Goal: Task Accomplishment & Management: Manage account settings

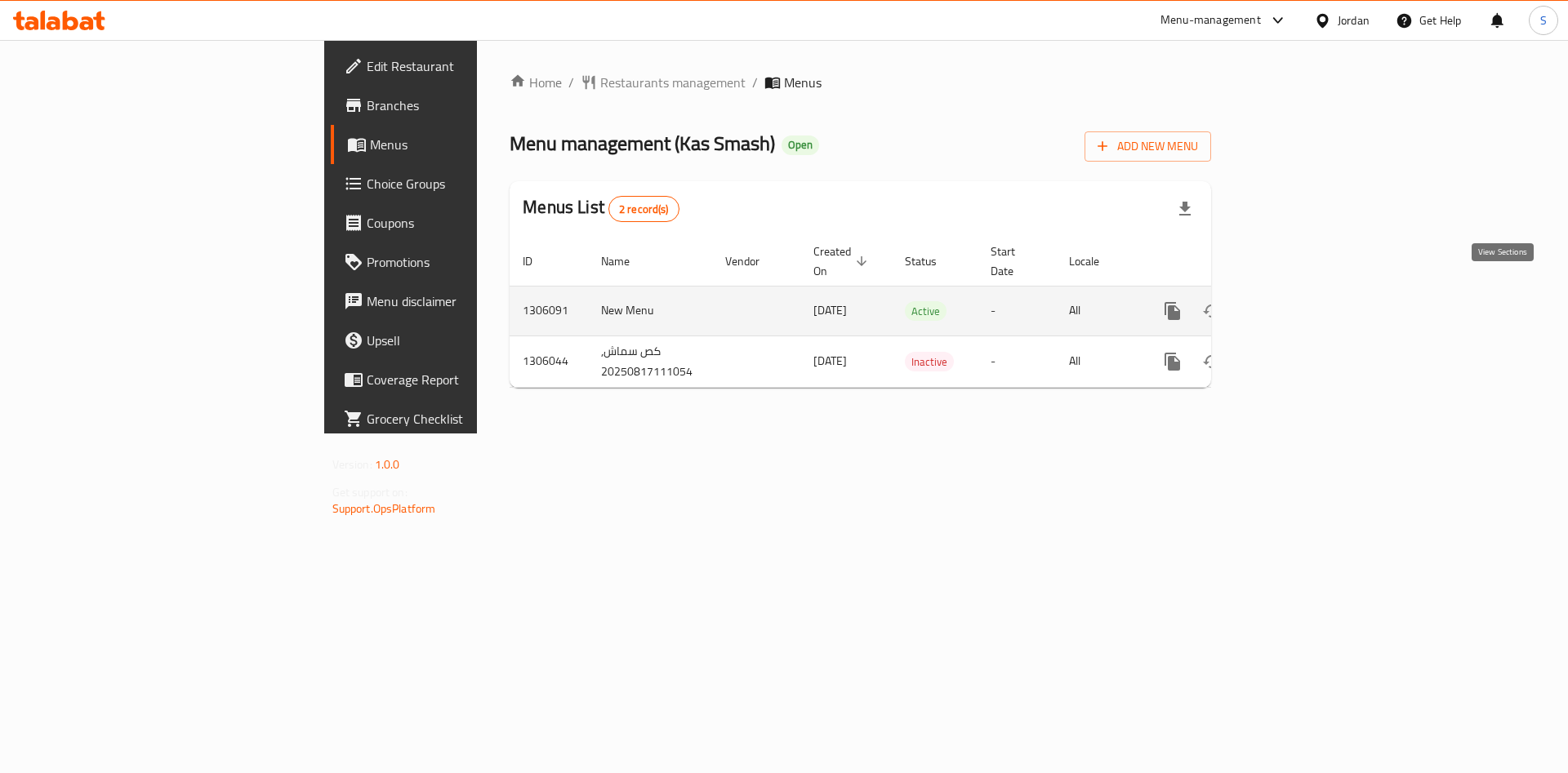
click at [1300, 301] on icon "enhanced table" at bounding box center [1290, 310] width 19 height 19
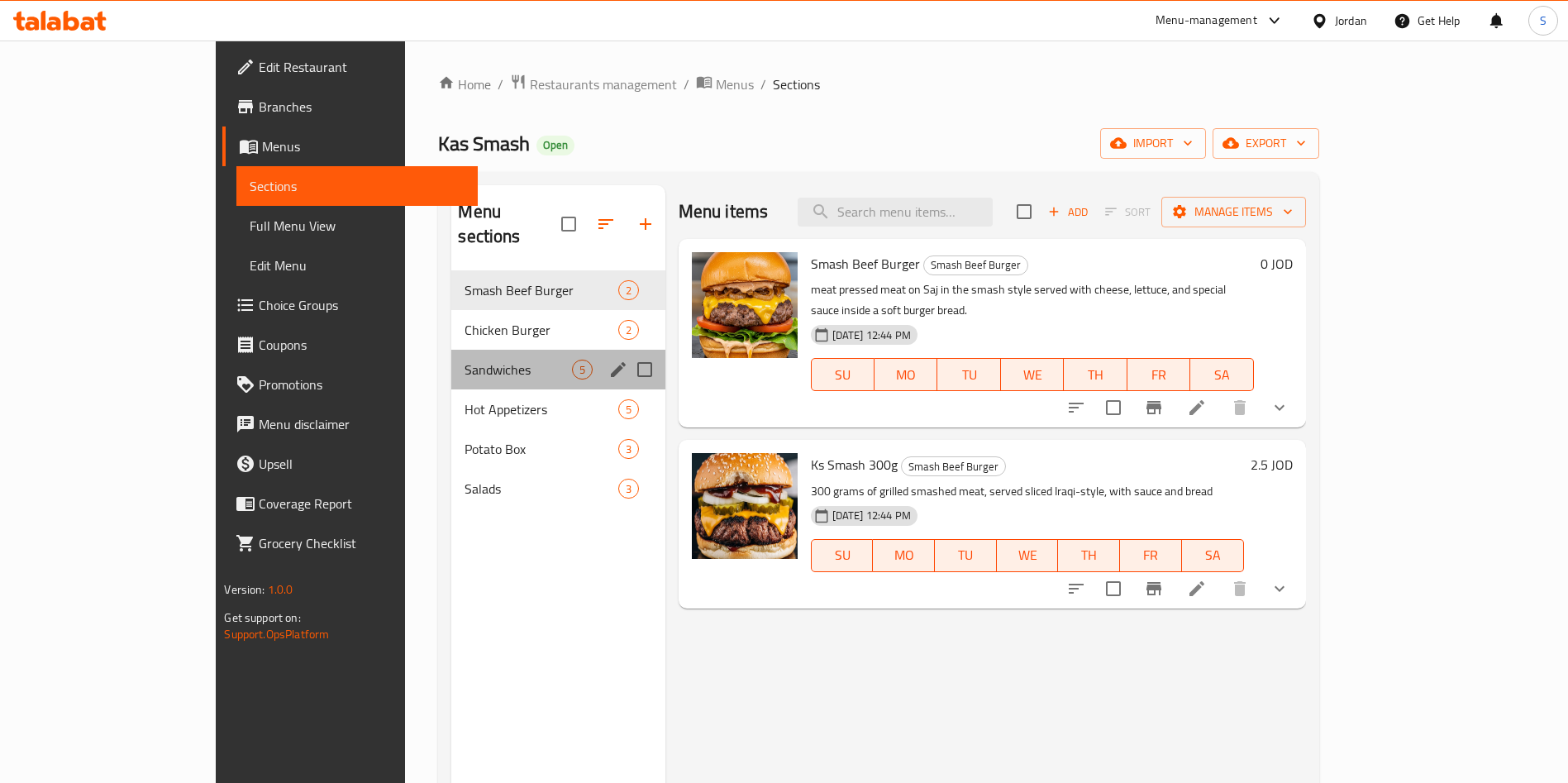
click at [451, 350] on div "Sandwiches 5" at bounding box center [557, 369] width 213 height 39
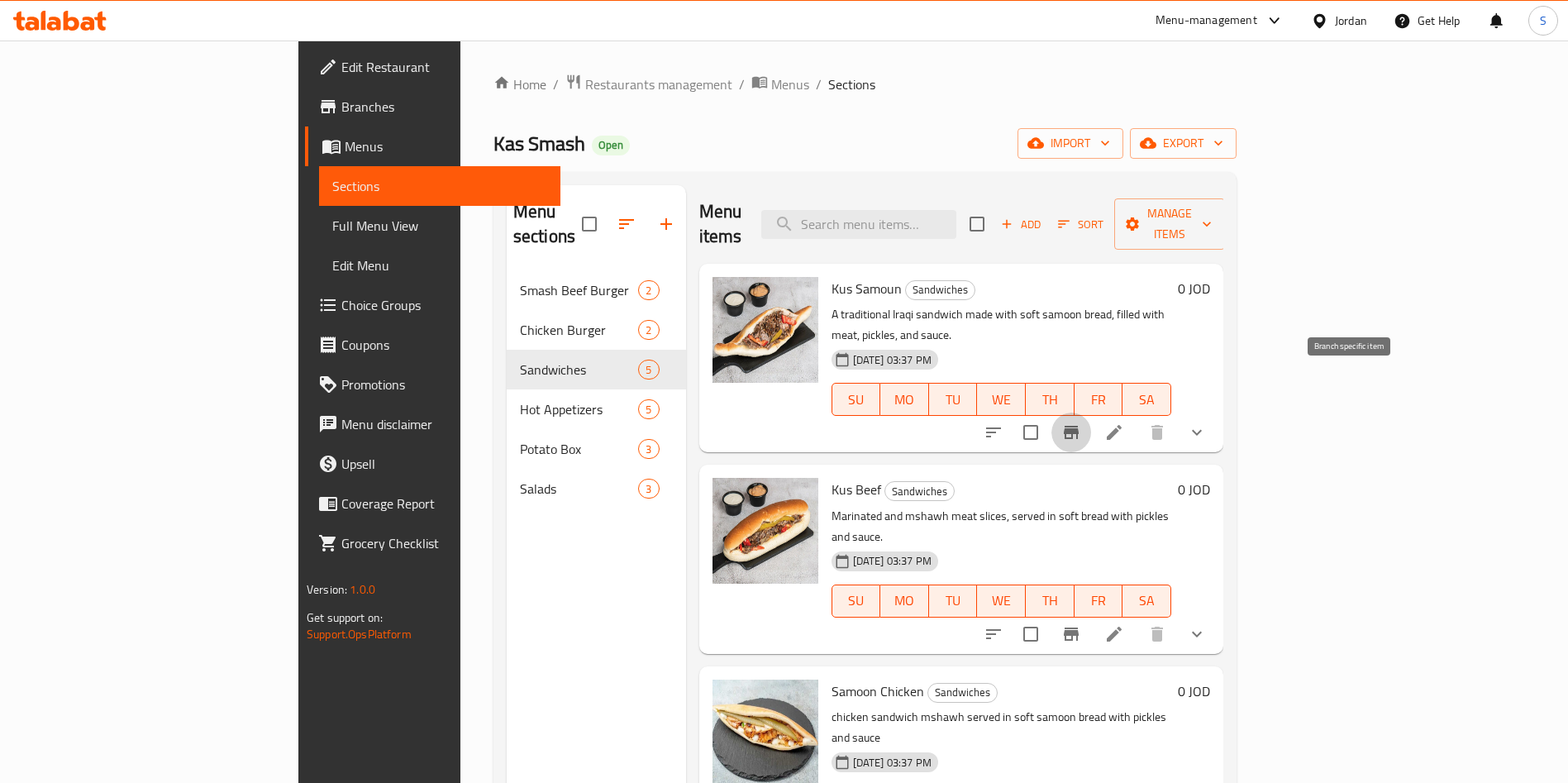
click at [1217, 413] on div at bounding box center [1095, 433] width 243 height 39
drag, startPoint x: 1371, startPoint y: 380, endPoint x: 1392, endPoint y: 380, distance: 21.0
click at [1137, 418] on li at bounding box center [1114, 433] width 46 height 30
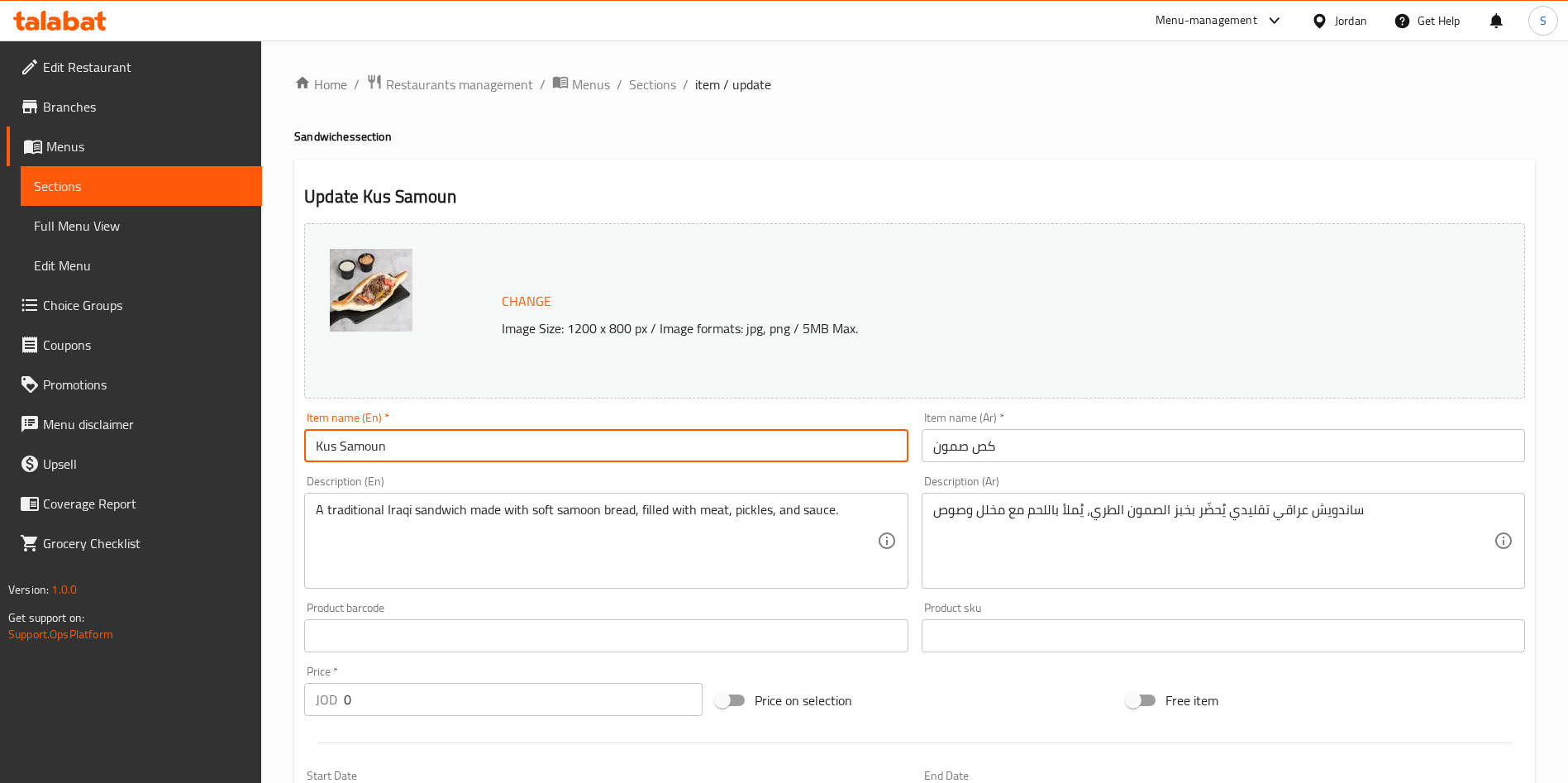
drag, startPoint x: 336, startPoint y: 445, endPoint x: 293, endPoint y: 444, distance: 43.0
click at [293, 444] on div "Home / Restaurants management / Menus / Sections / item / update Sandwiches sec…" at bounding box center [915, 635] width 1307 height 1189
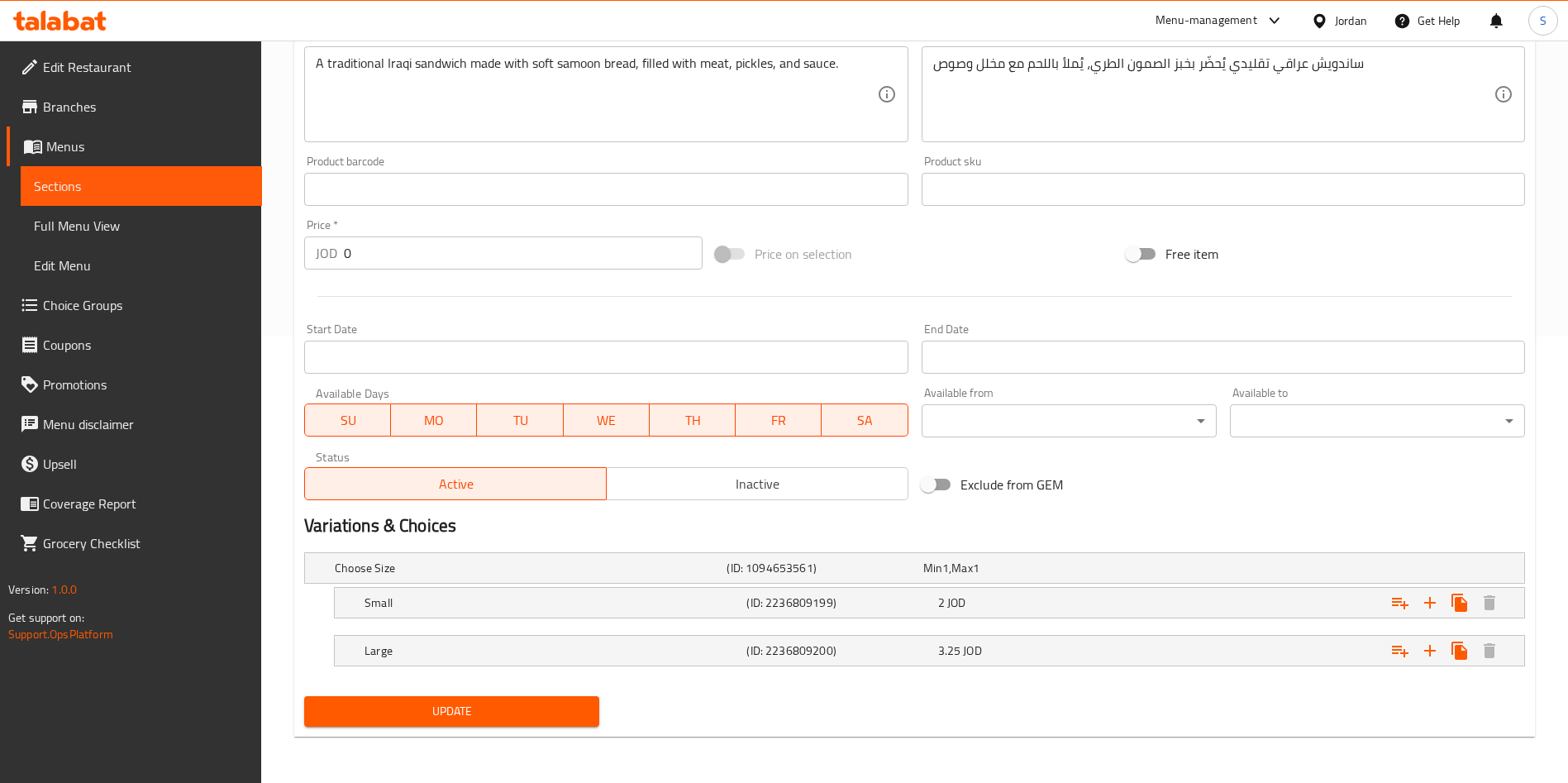
type input "Kas Samoun"
click at [478, 709] on span "Update" at bounding box center [452, 712] width 269 height 21
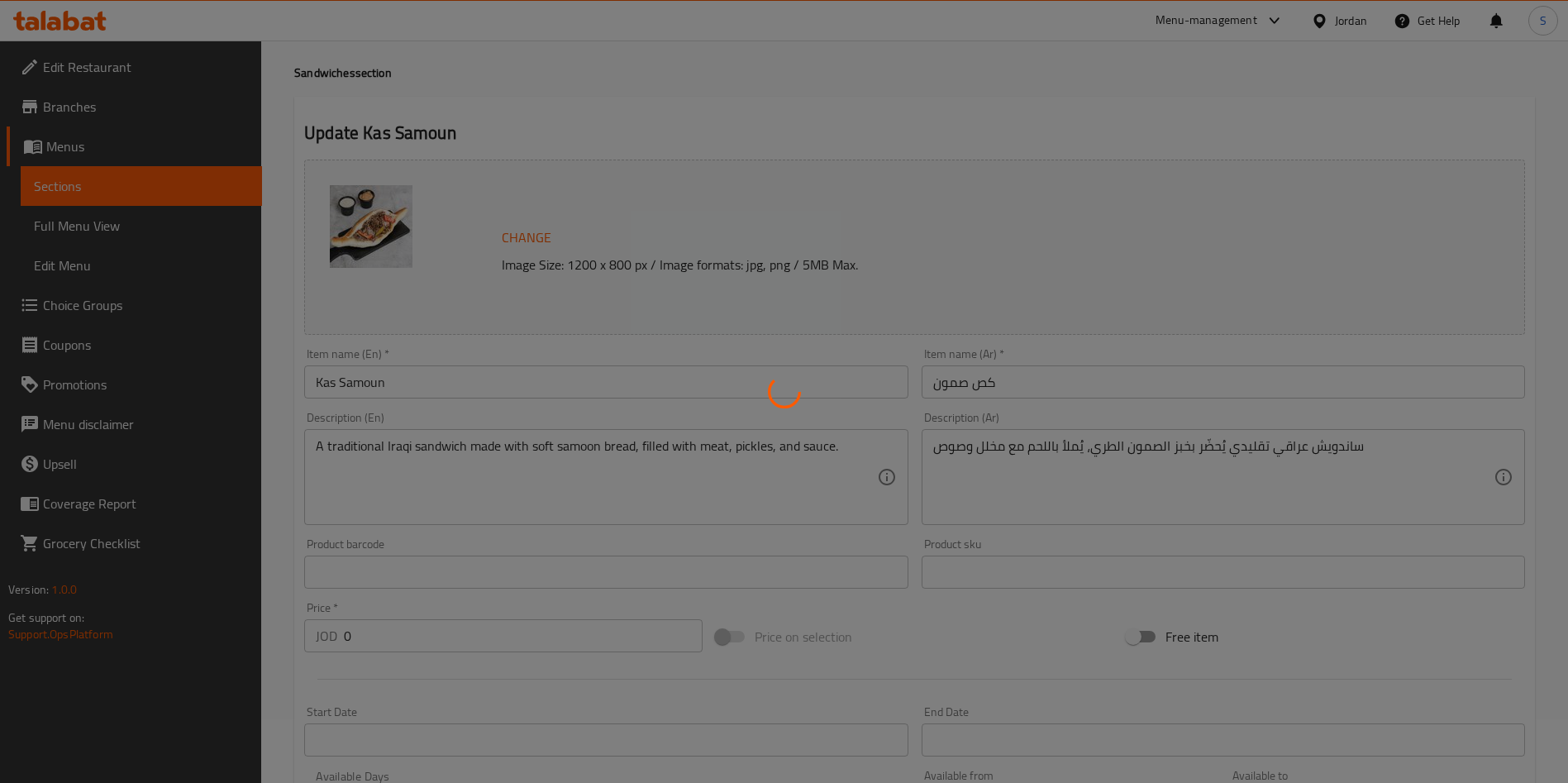
scroll to position [0, 0]
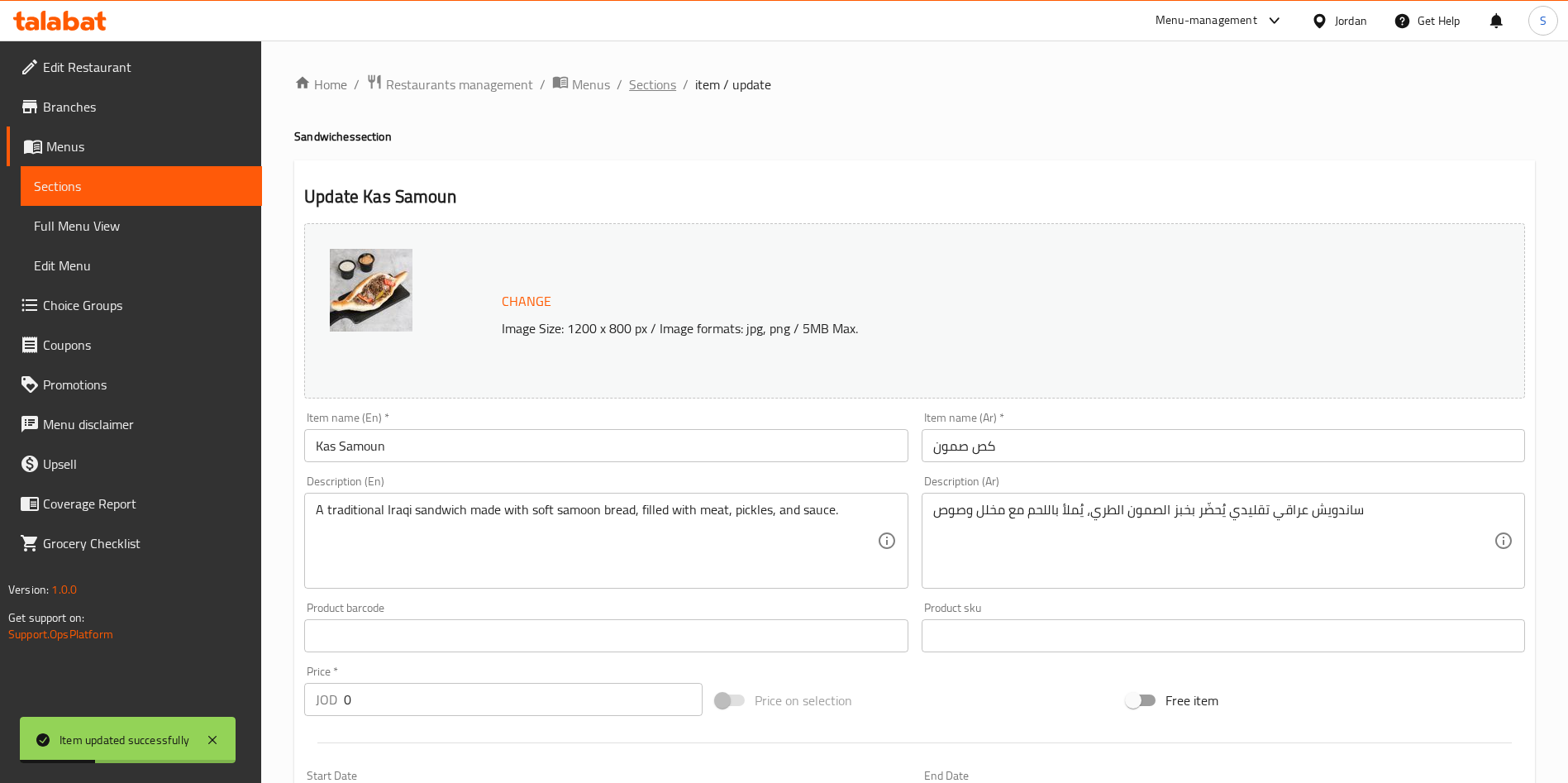
click at [645, 84] on span "Sections" at bounding box center [653, 84] width 47 height 20
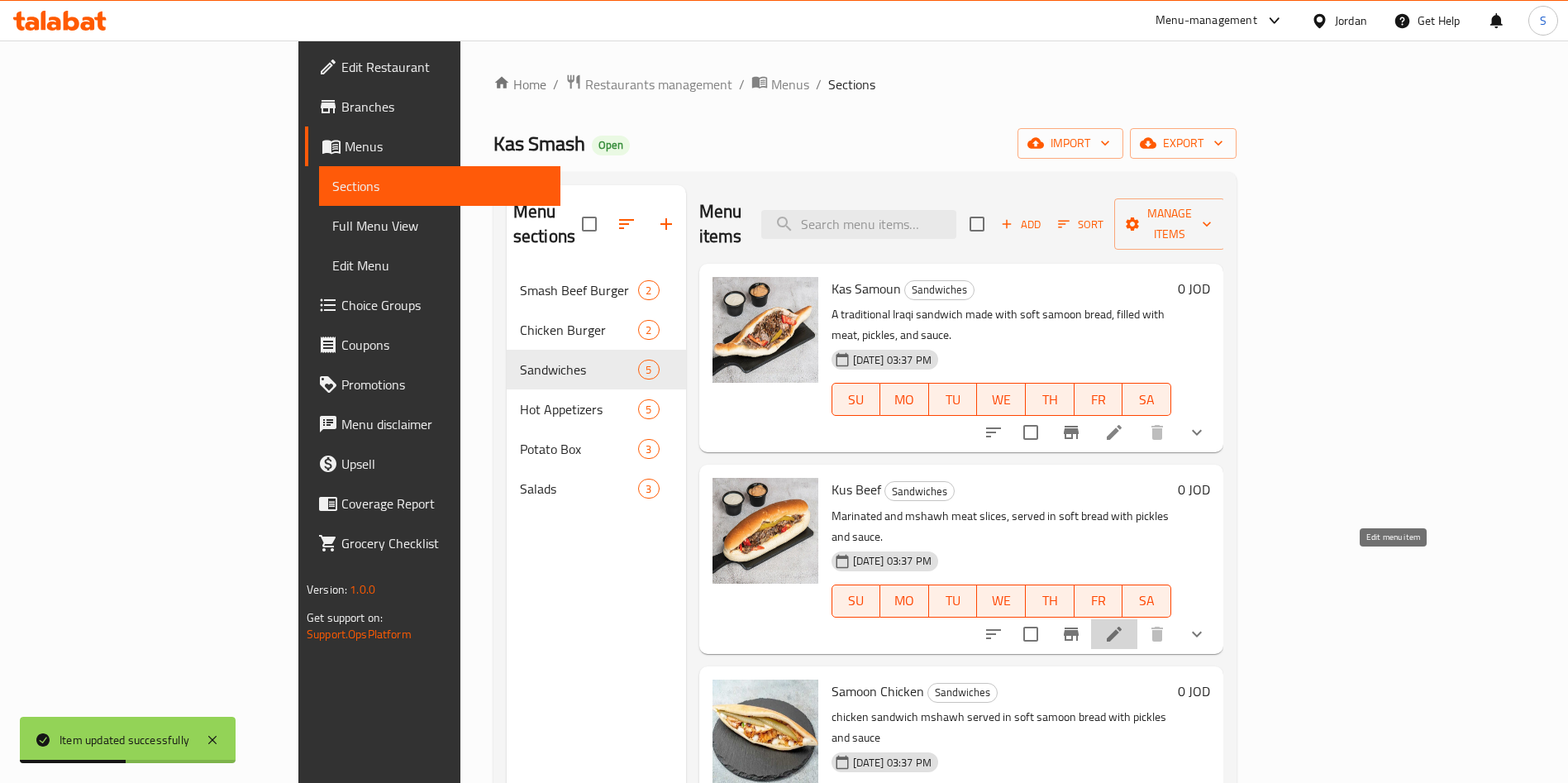
click at [1124, 625] on icon at bounding box center [1114, 634] width 20 height 20
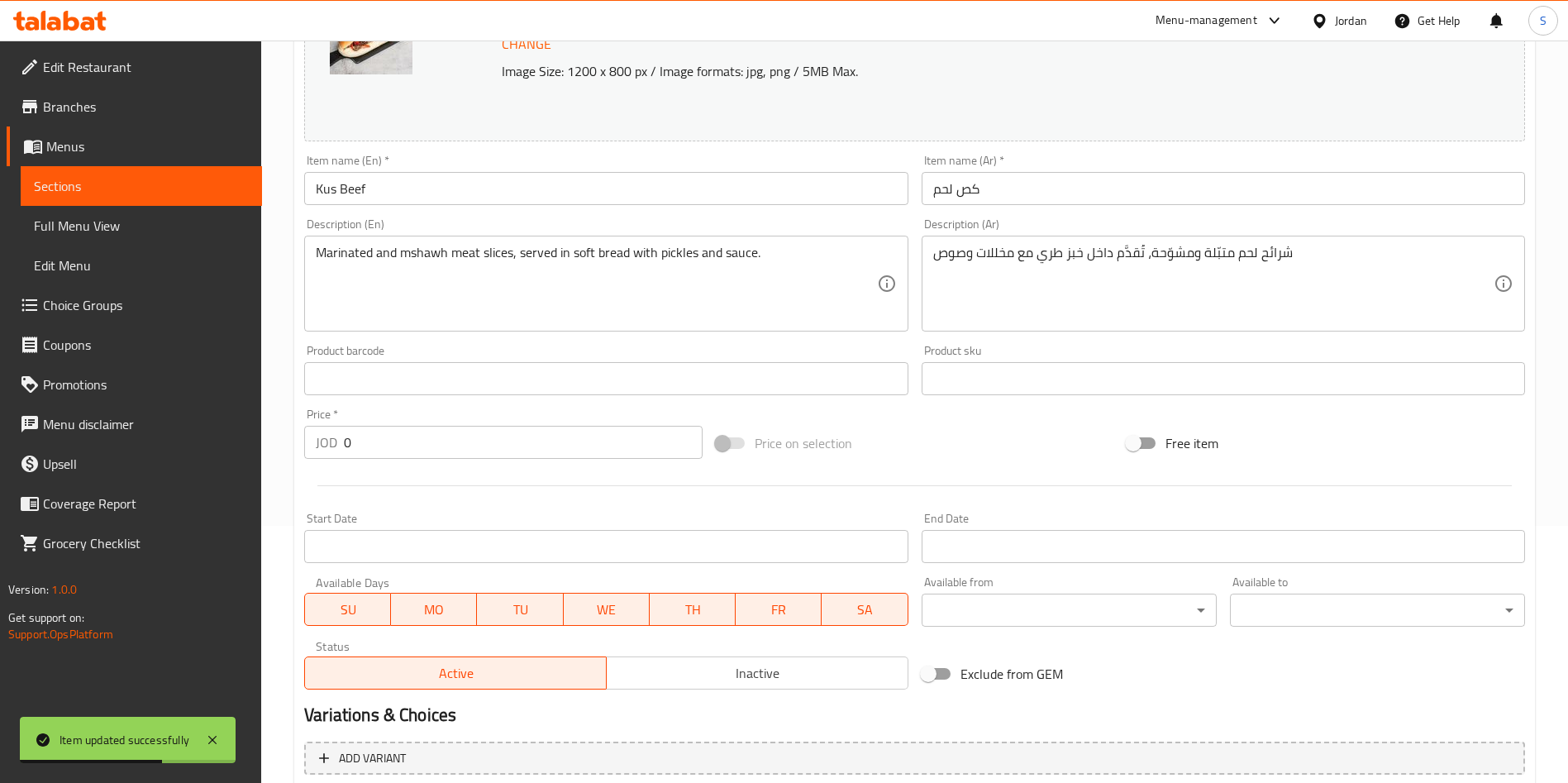
scroll to position [64, 0]
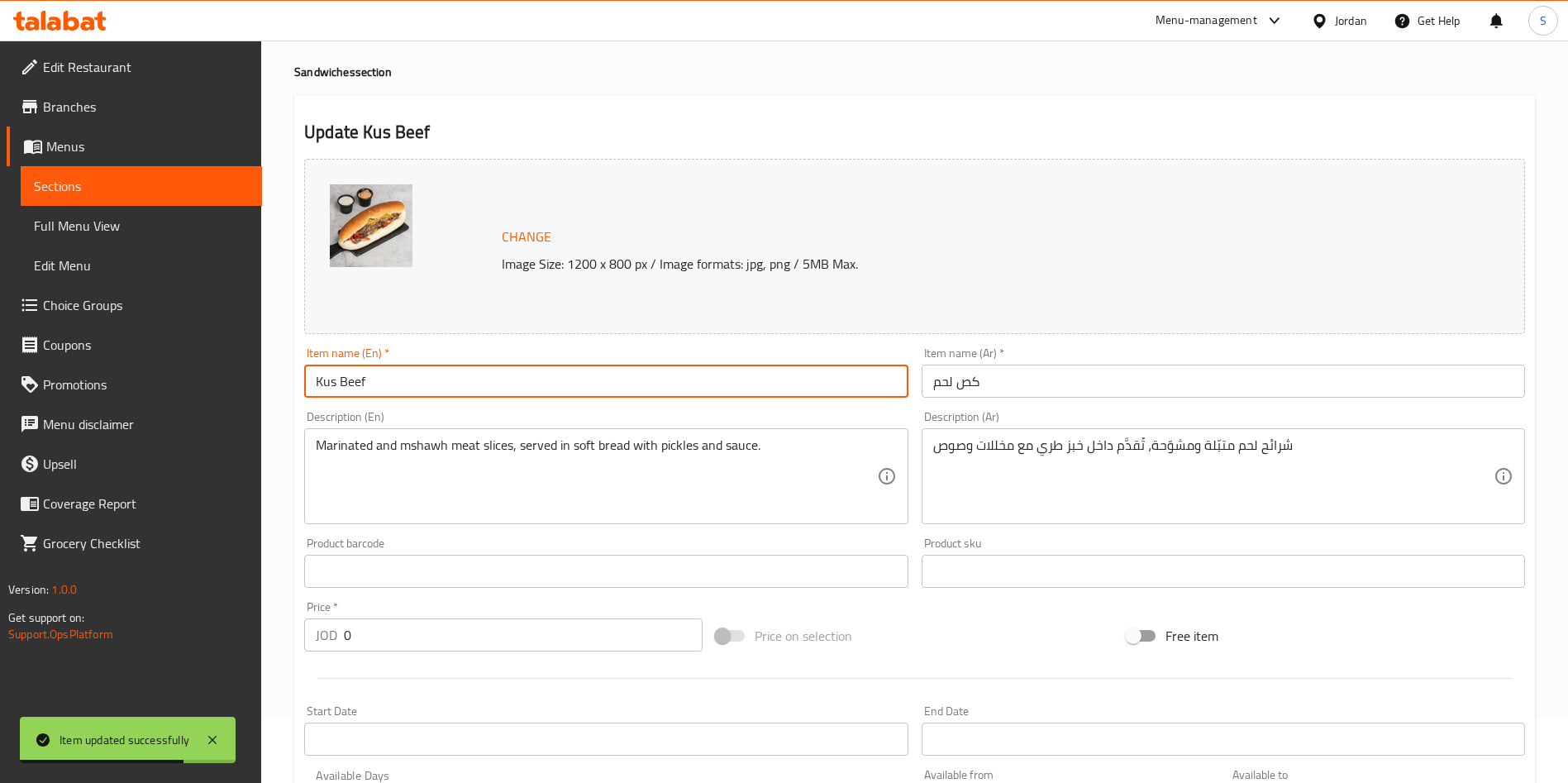
click at [325, 385] on input "Kus Beef" at bounding box center [605, 381] width 604 height 33
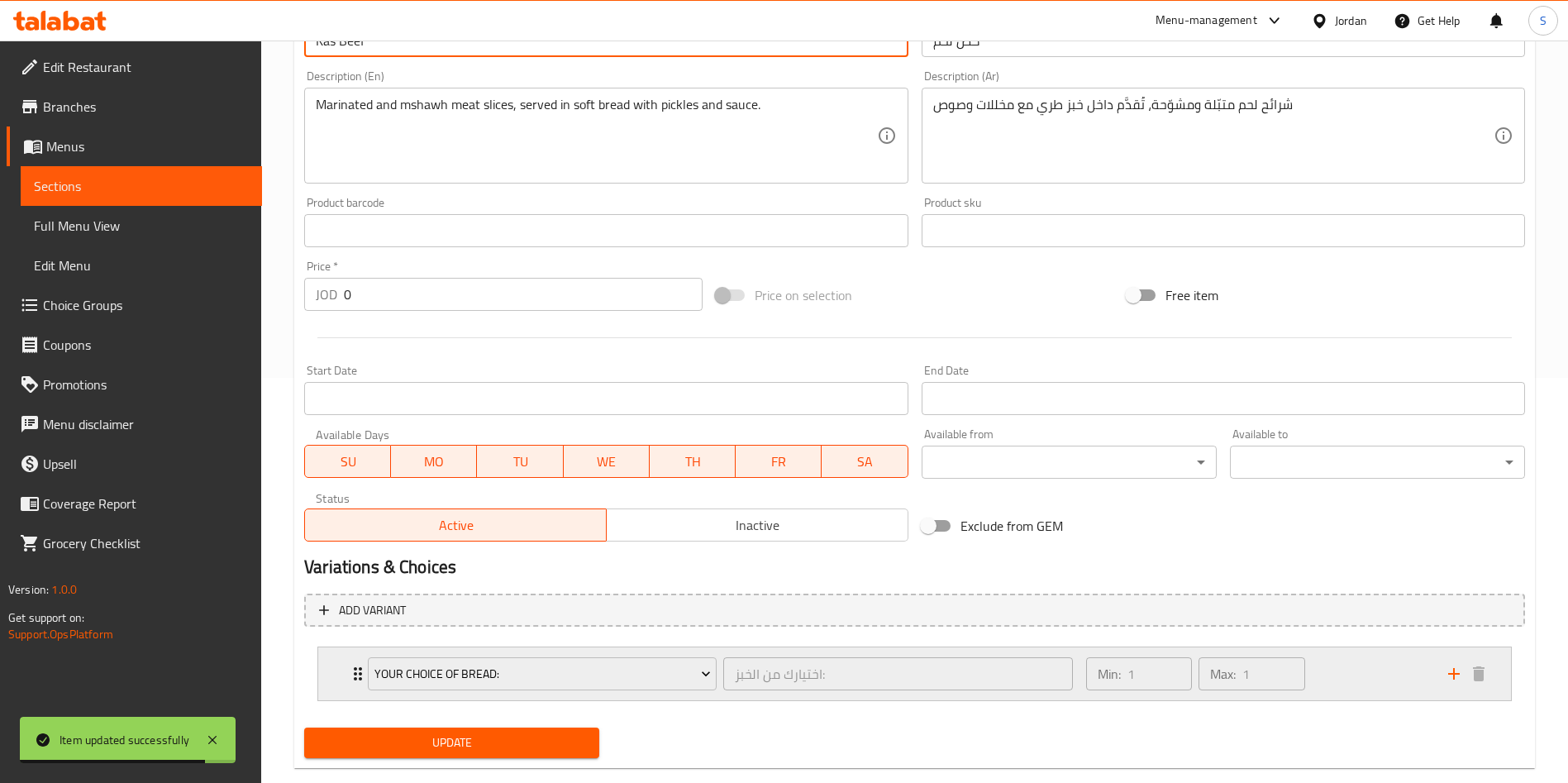
scroll to position [437, 0]
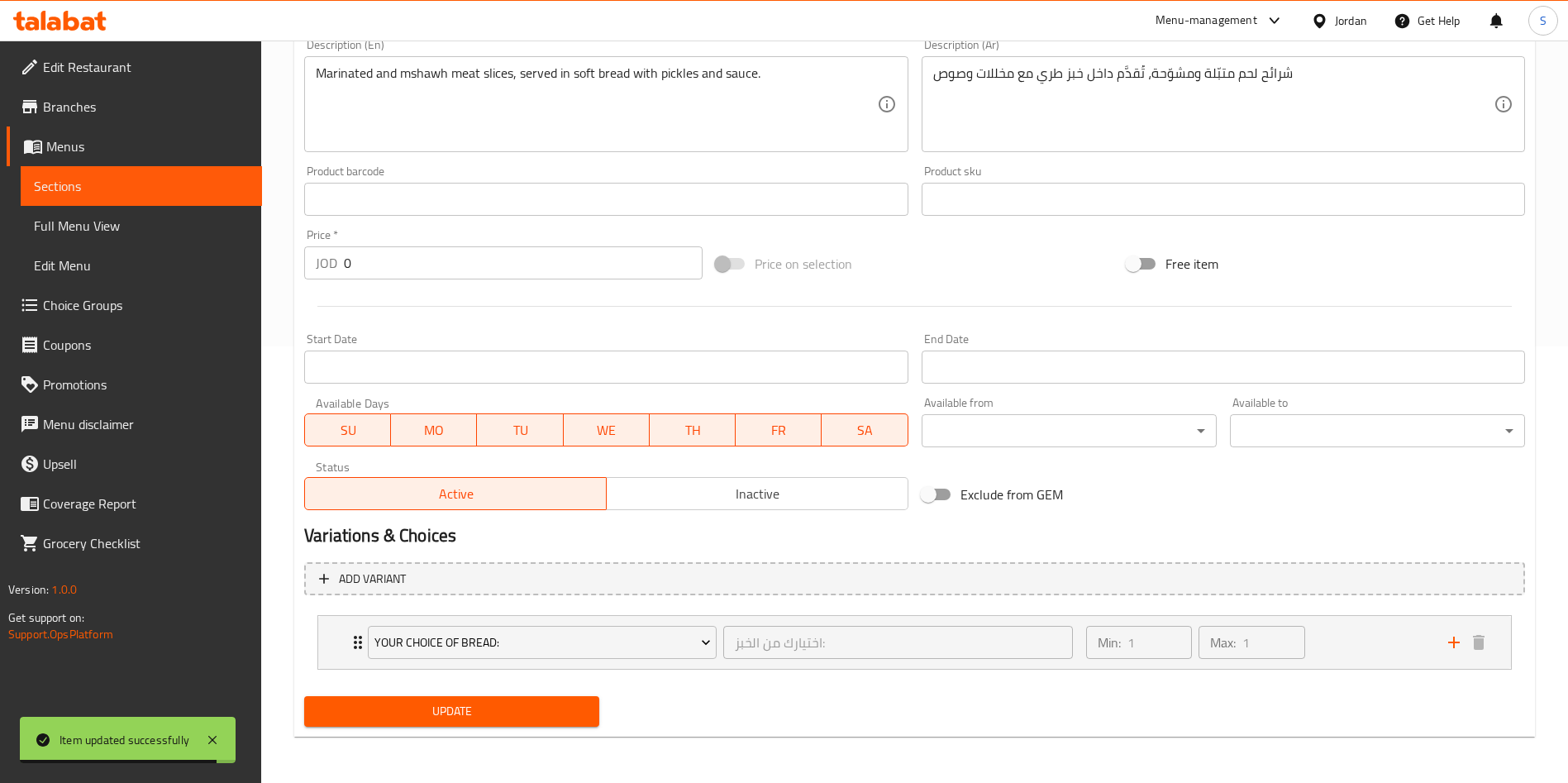
type input "Kas Beef"
click at [419, 704] on span "Update" at bounding box center [452, 712] width 269 height 21
click at [500, 731] on div "Update" at bounding box center [452, 711] width 308 height 44
click at [498, 724] on button "Update" at bounding box center [451, 712] width 295 height 31
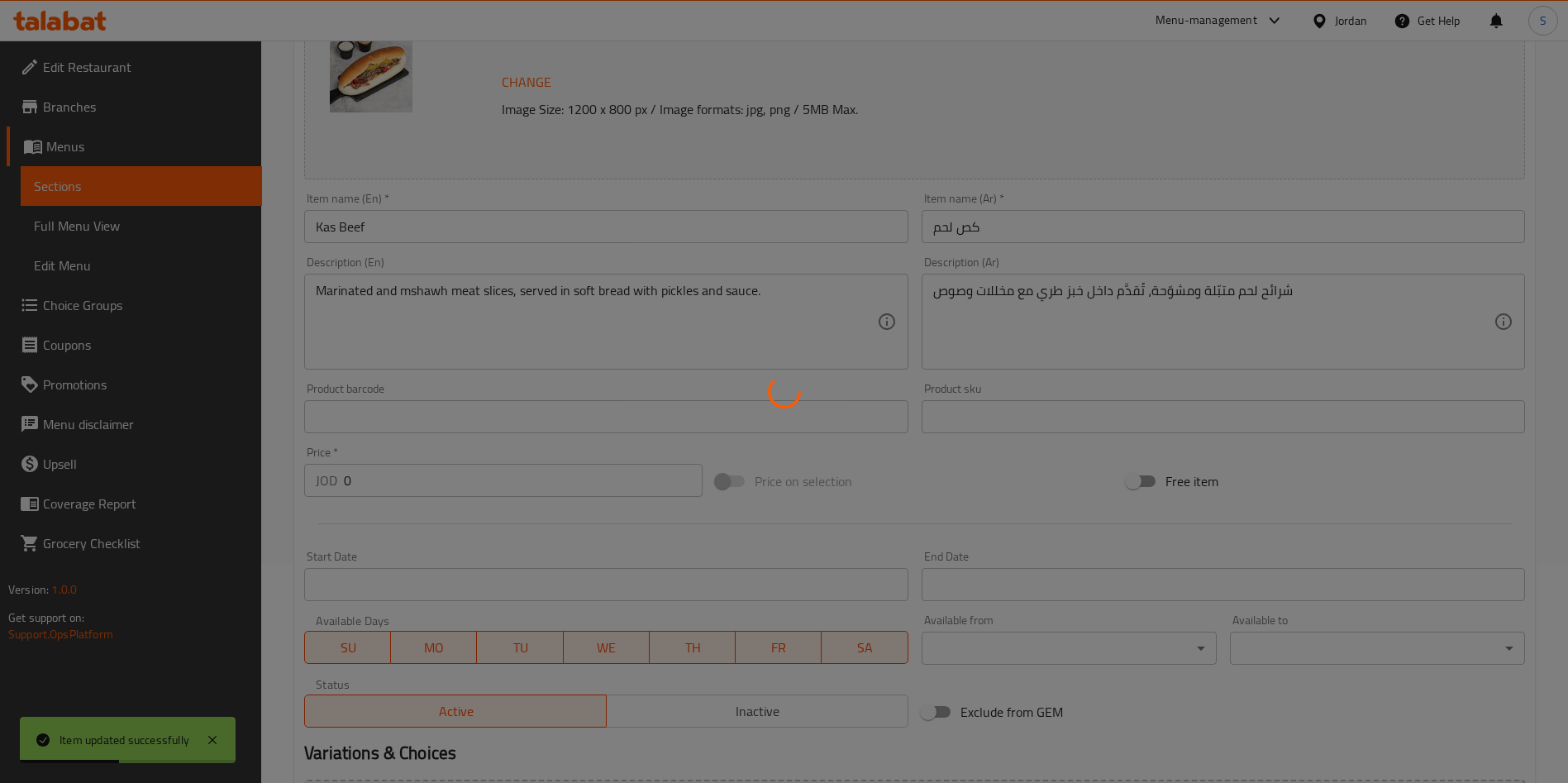
scroll to position [0, 0]
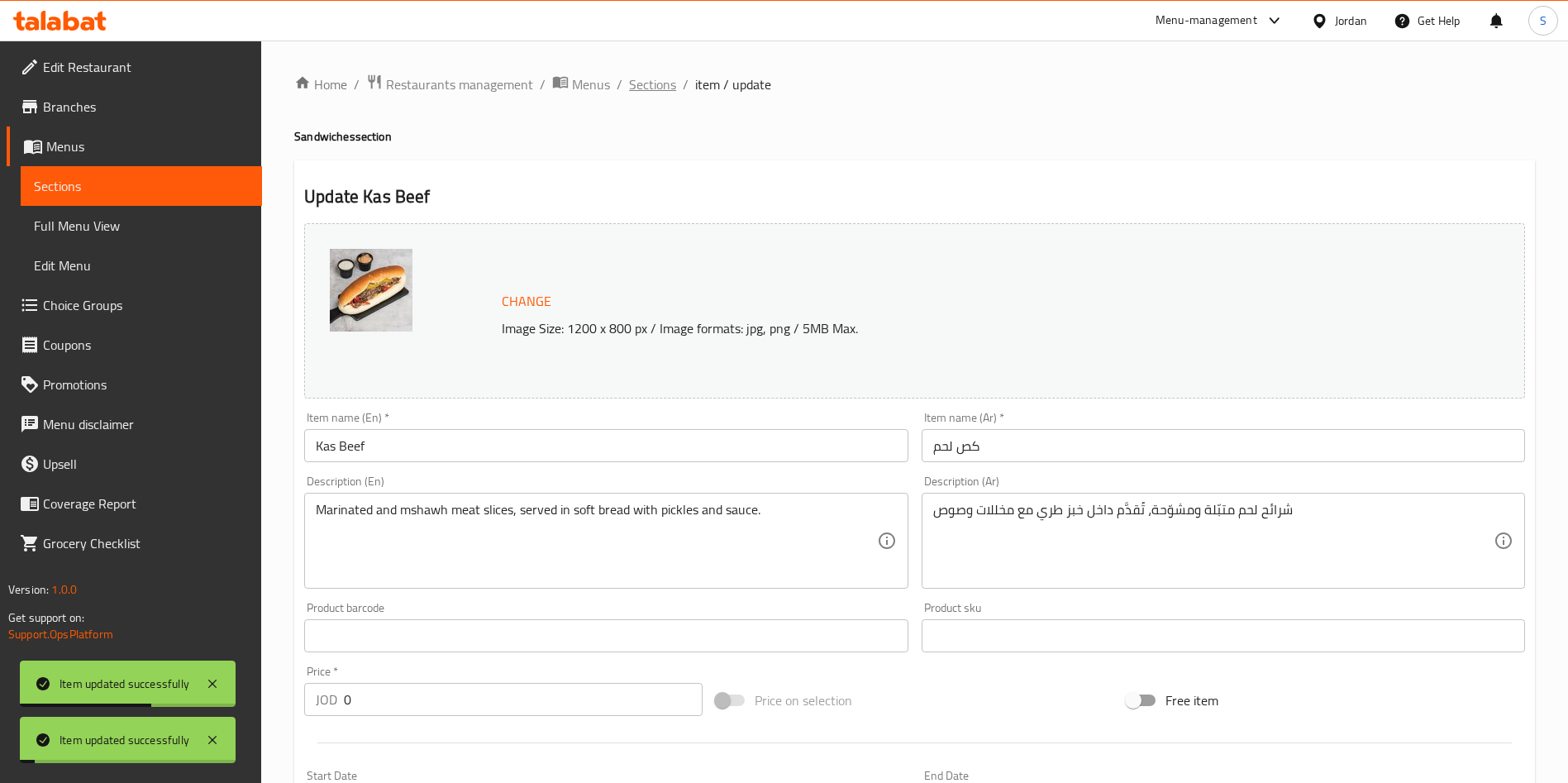
click at [642, 83] on span "Sections" at bounding box center [653, 84] width 47 height 20
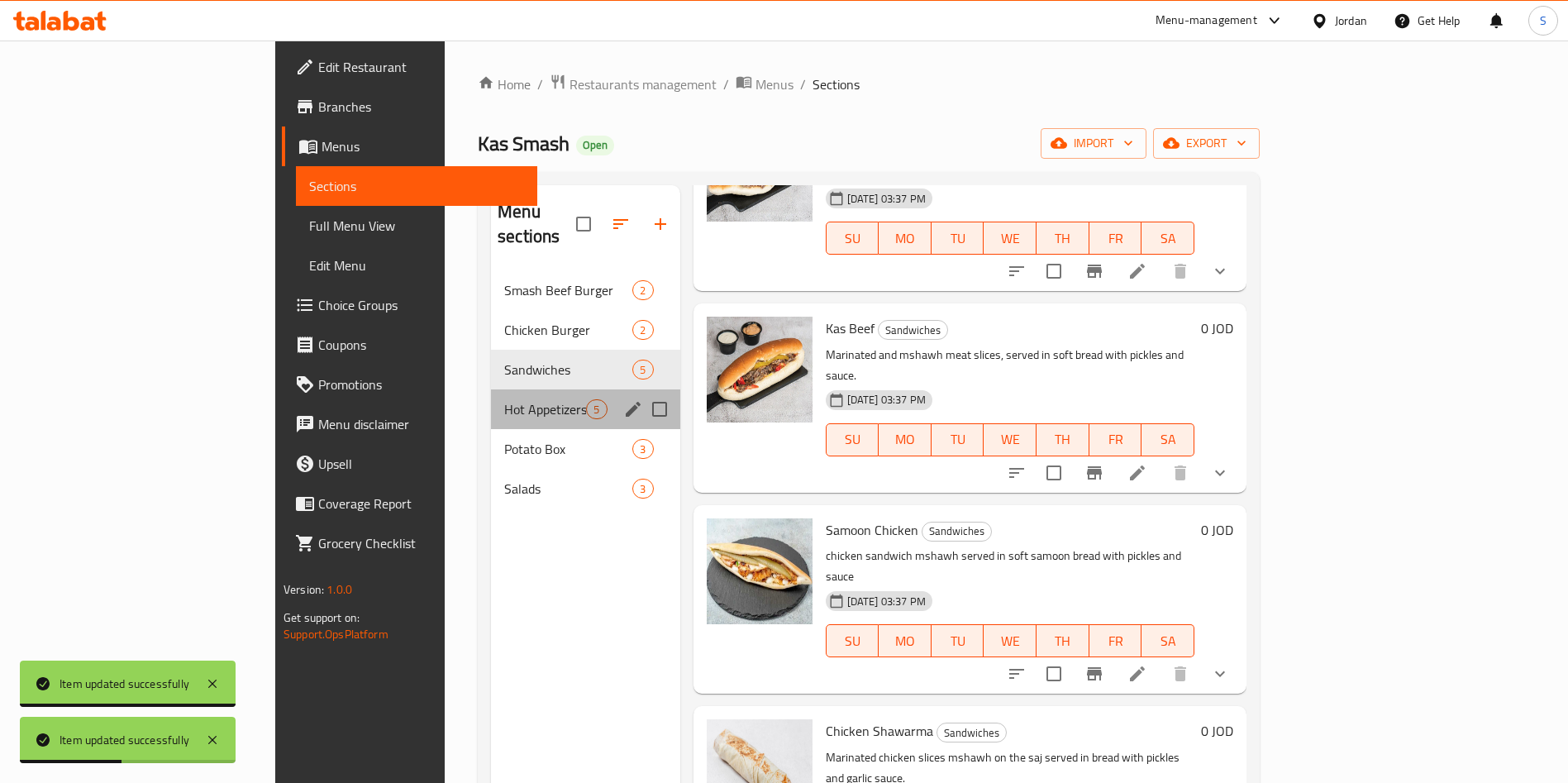
click at [504, 399] on span "Hot Appetizers" at bounding box center [546, 409] width 82 height 20
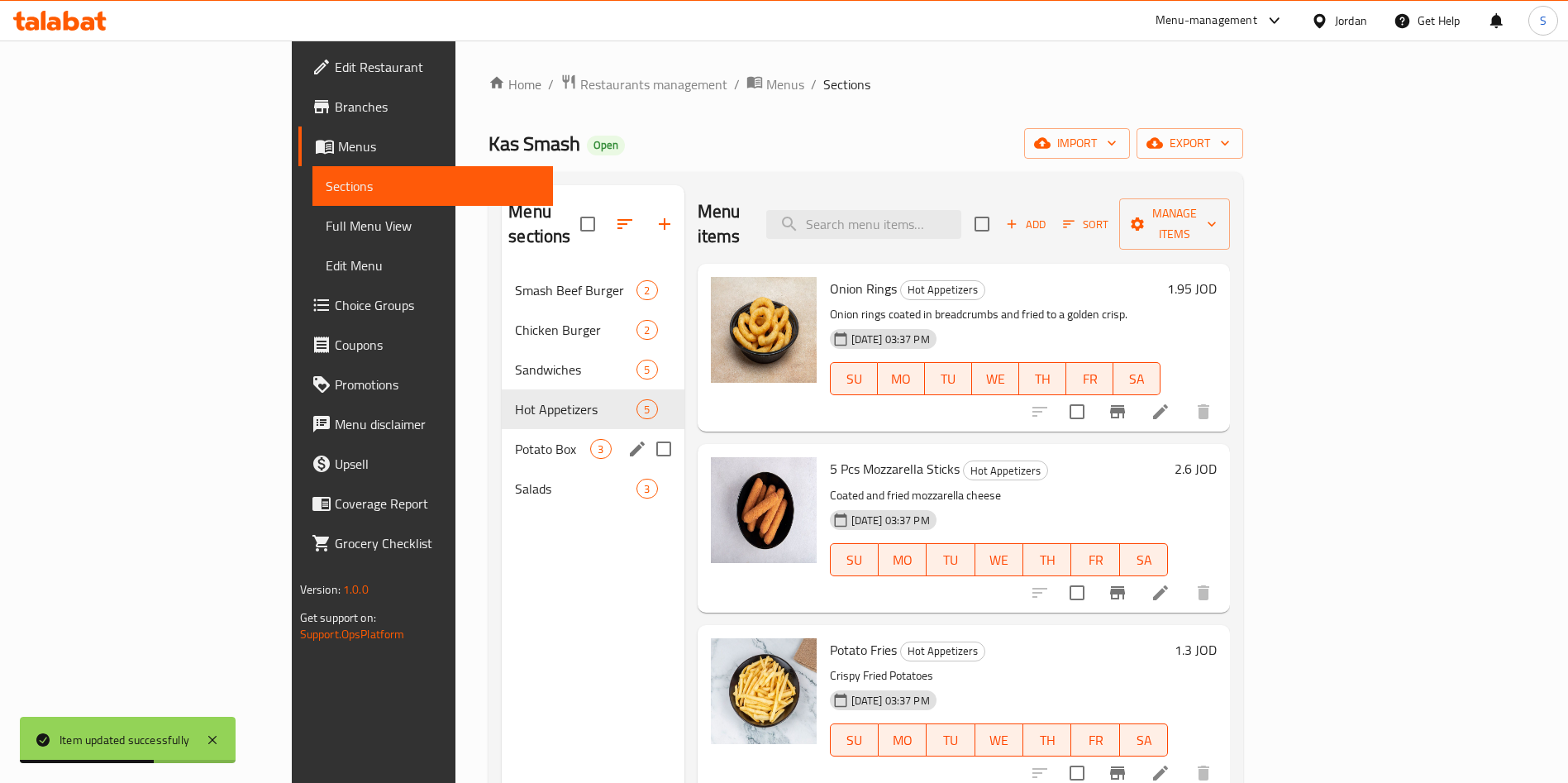
click at [502, 429] on div "Potato Box 3" at bounding box center [593, 449] width 182 height 39
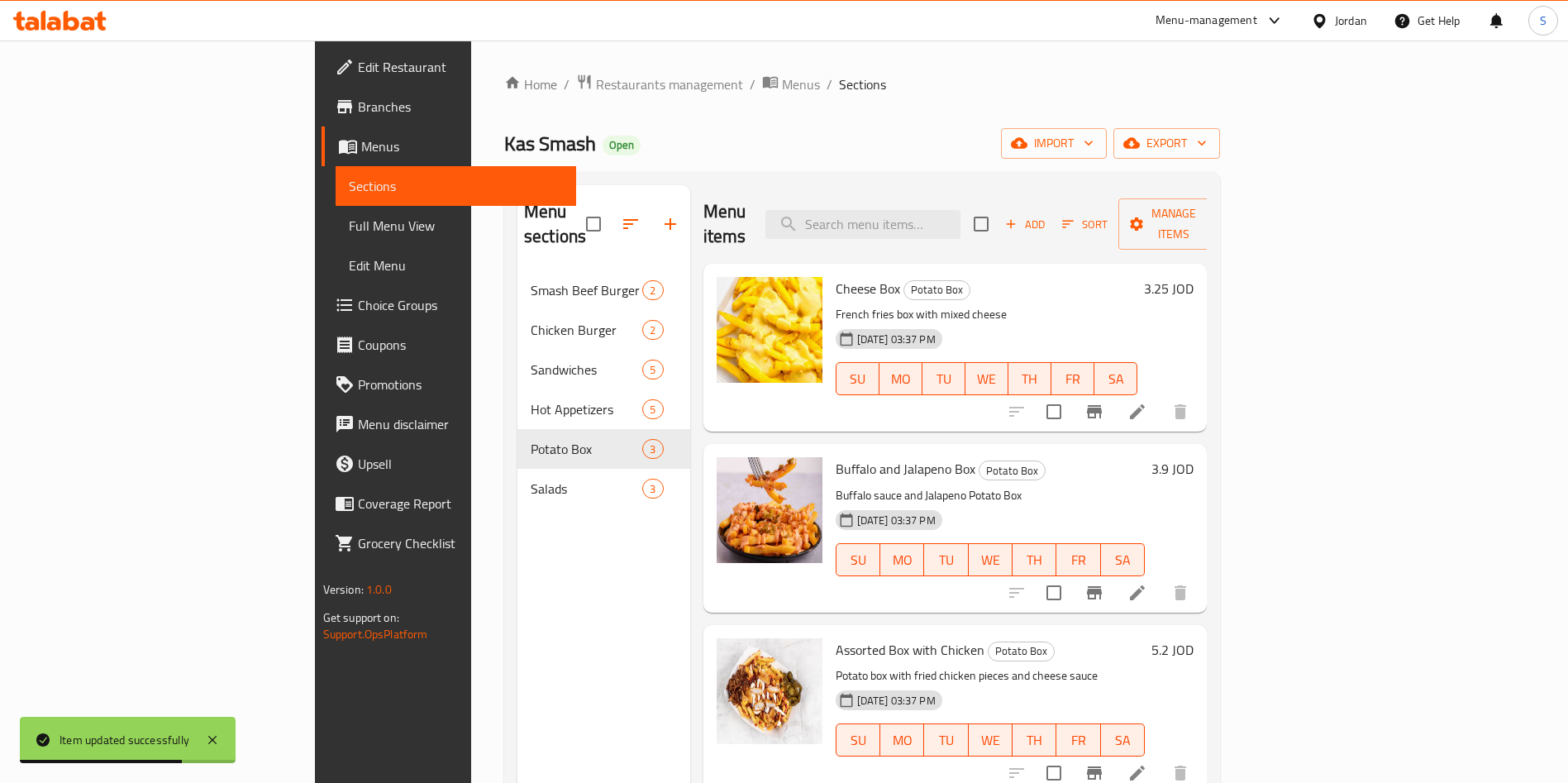
click at [517, 264] on nav "Smash Beef Burger 2 Chicken Burger 2 Sandwiches 5 Hot Appetizers 5 Potato Box 3…" at bounding box center [604, 389] width 173 height 251
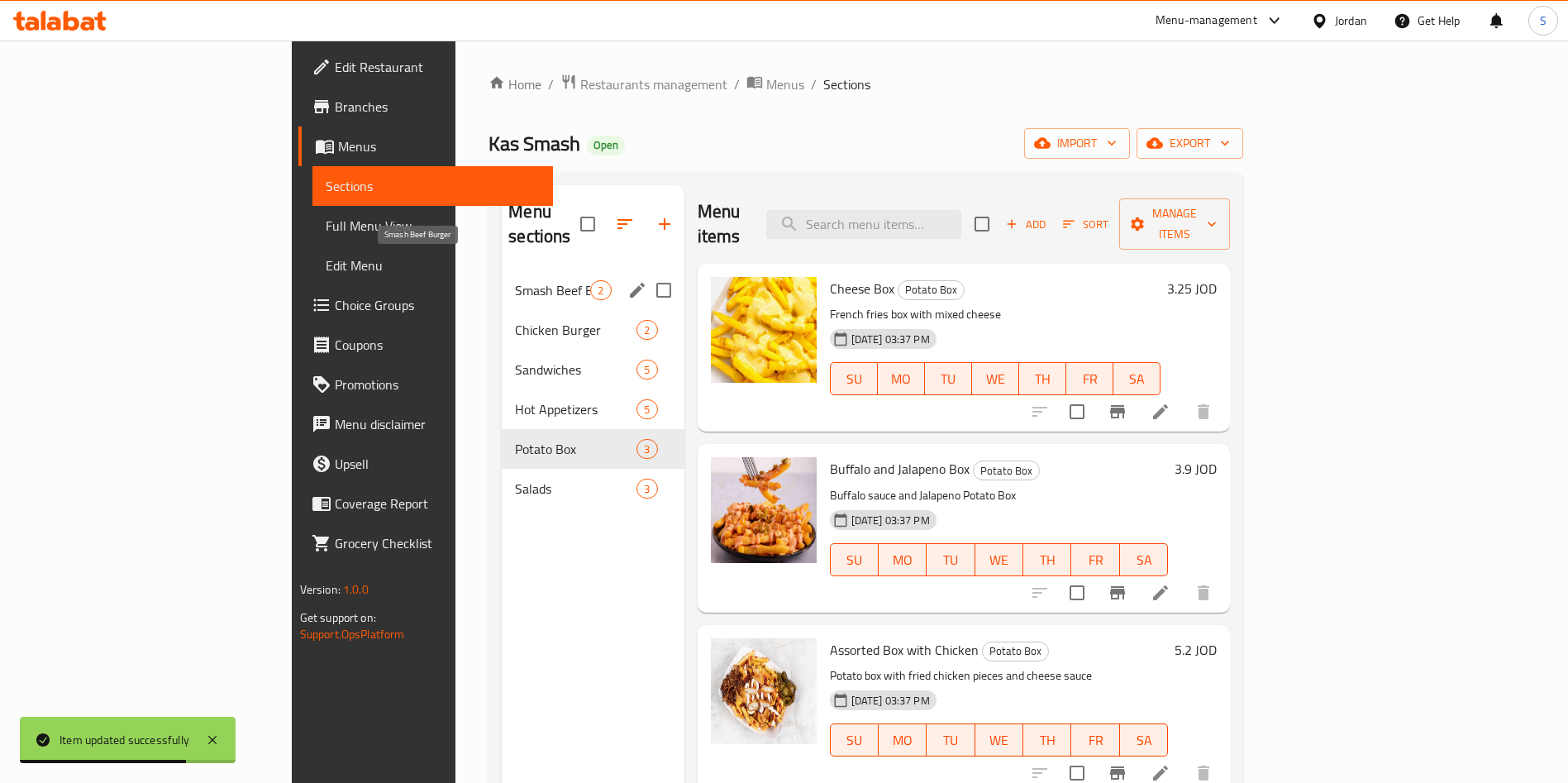
click at [515, 280] on span "Smash Beef Burger" at bounding box center [552, 290] width 75 height 20
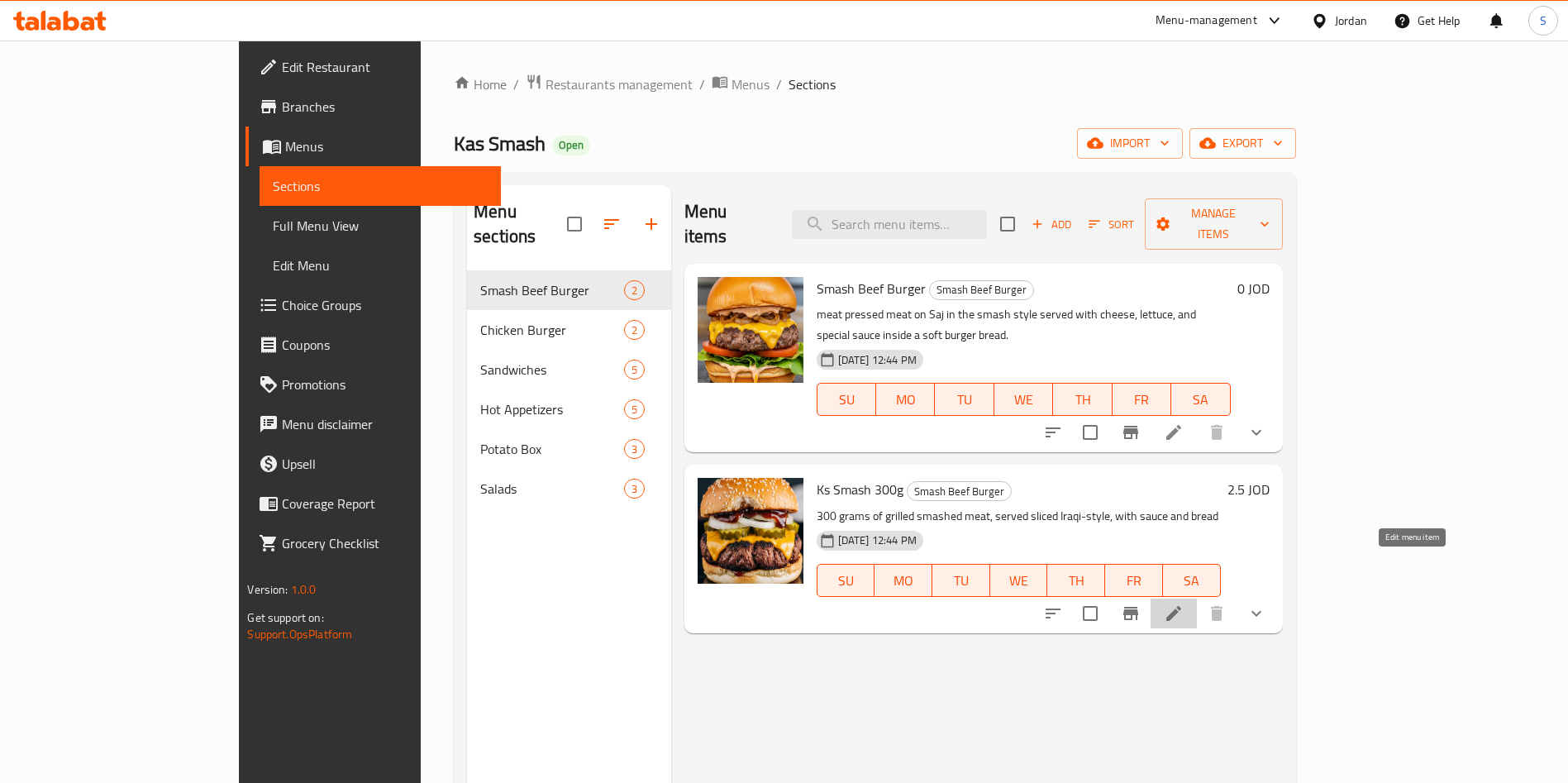
click at [1183, 604] on icon at bounding box center [1173, 613] width 20 height 20
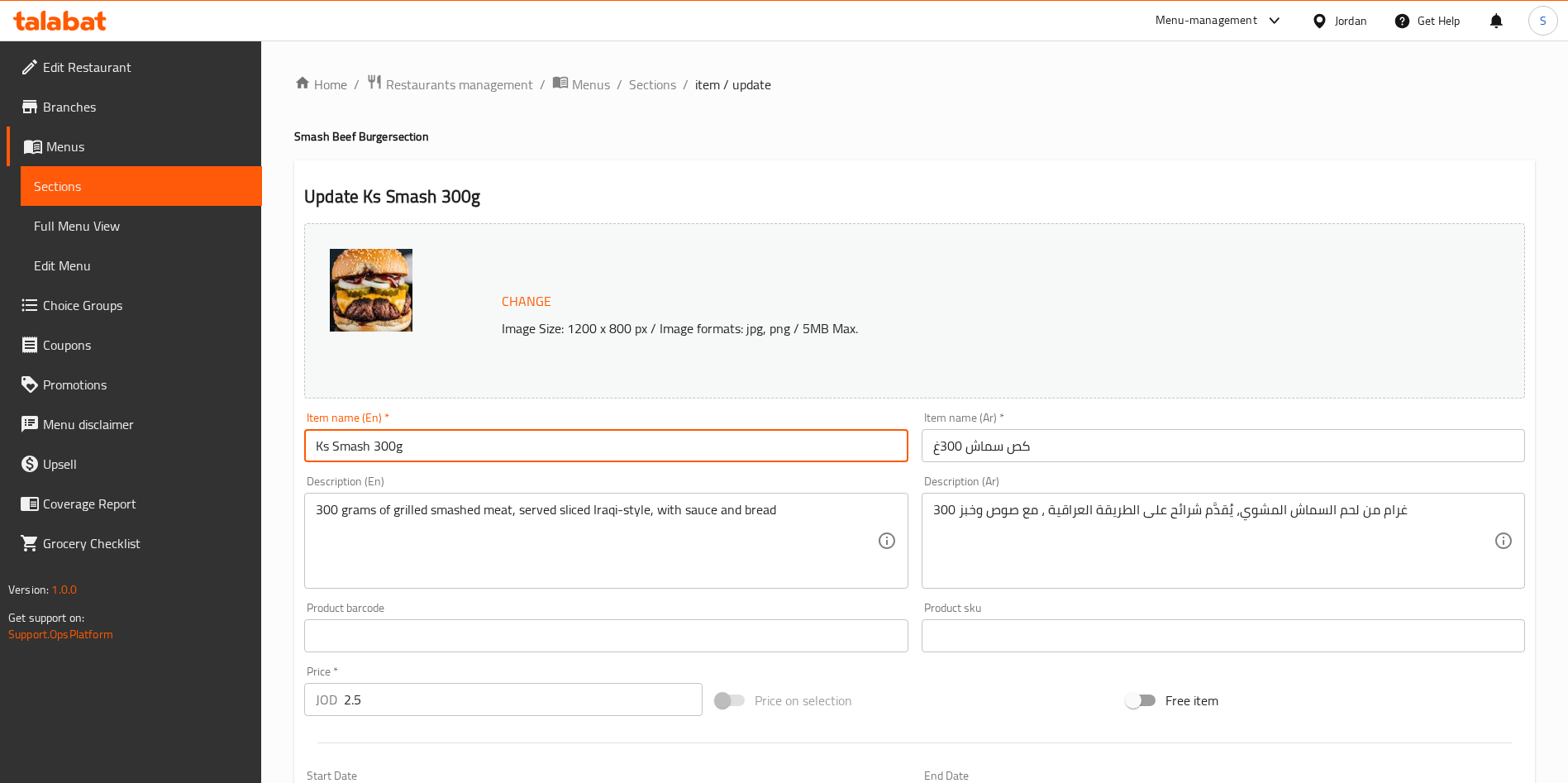
click at [321, 440] on input "Ks Smash 300g" at bounding box center [605, 445] width 604 height 33
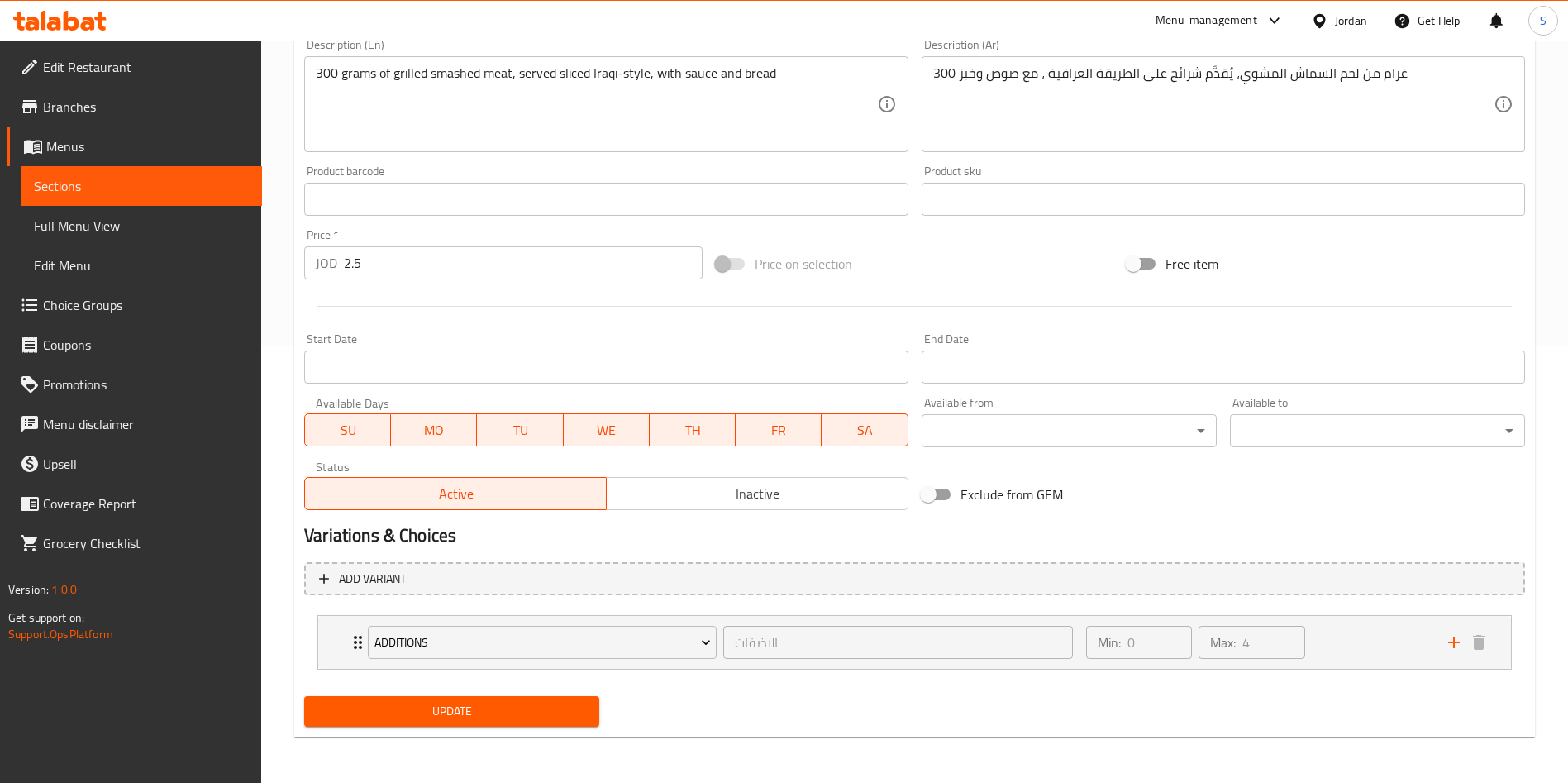
type input "Kas Smash 300g"
click at [444, 708] on span "Update" at bounding box center [452, 712] width 269 height 21
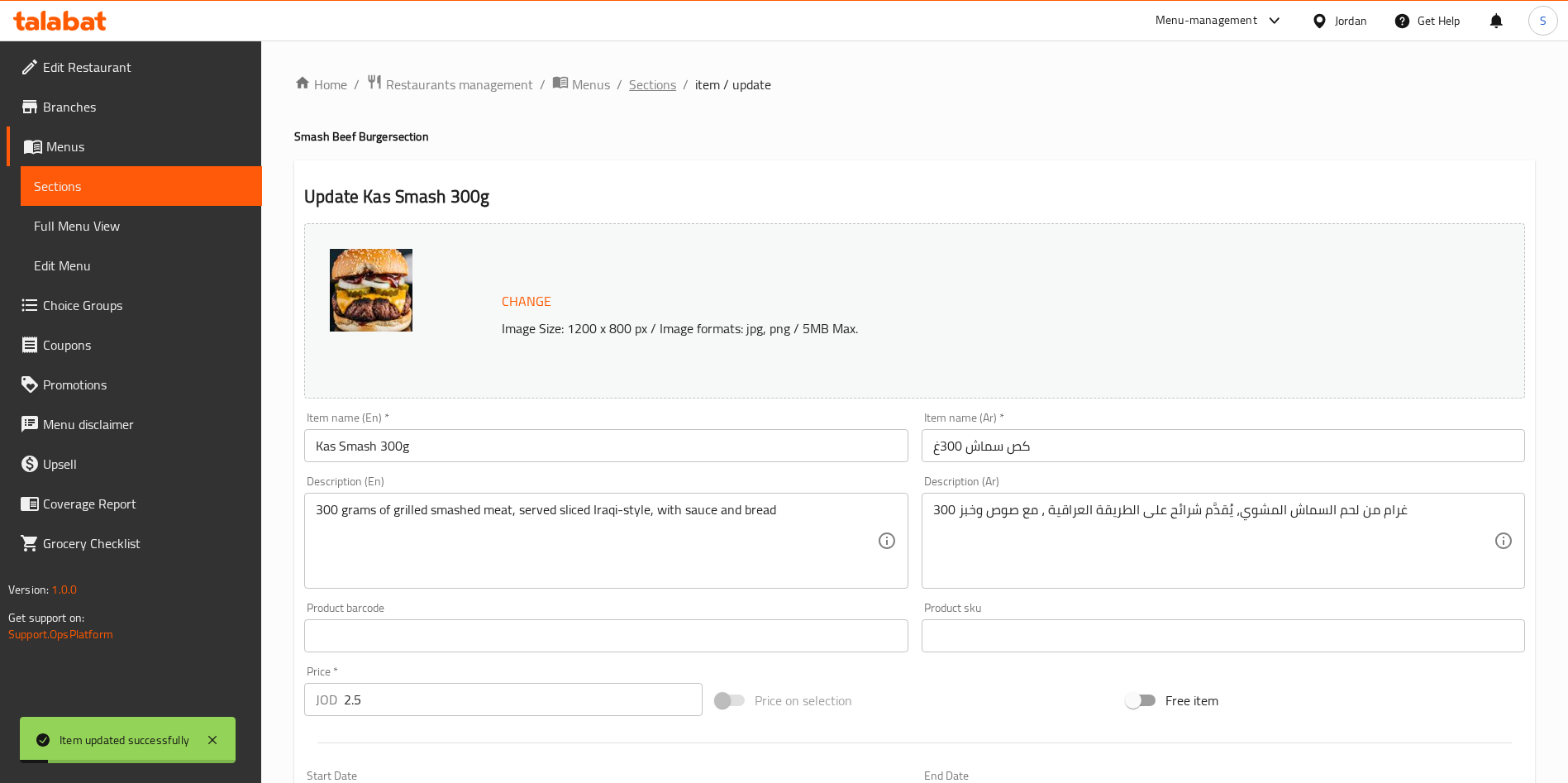
click at [663, 75] on span "Sections" at bounding box center [653, 84] width 47 height 20
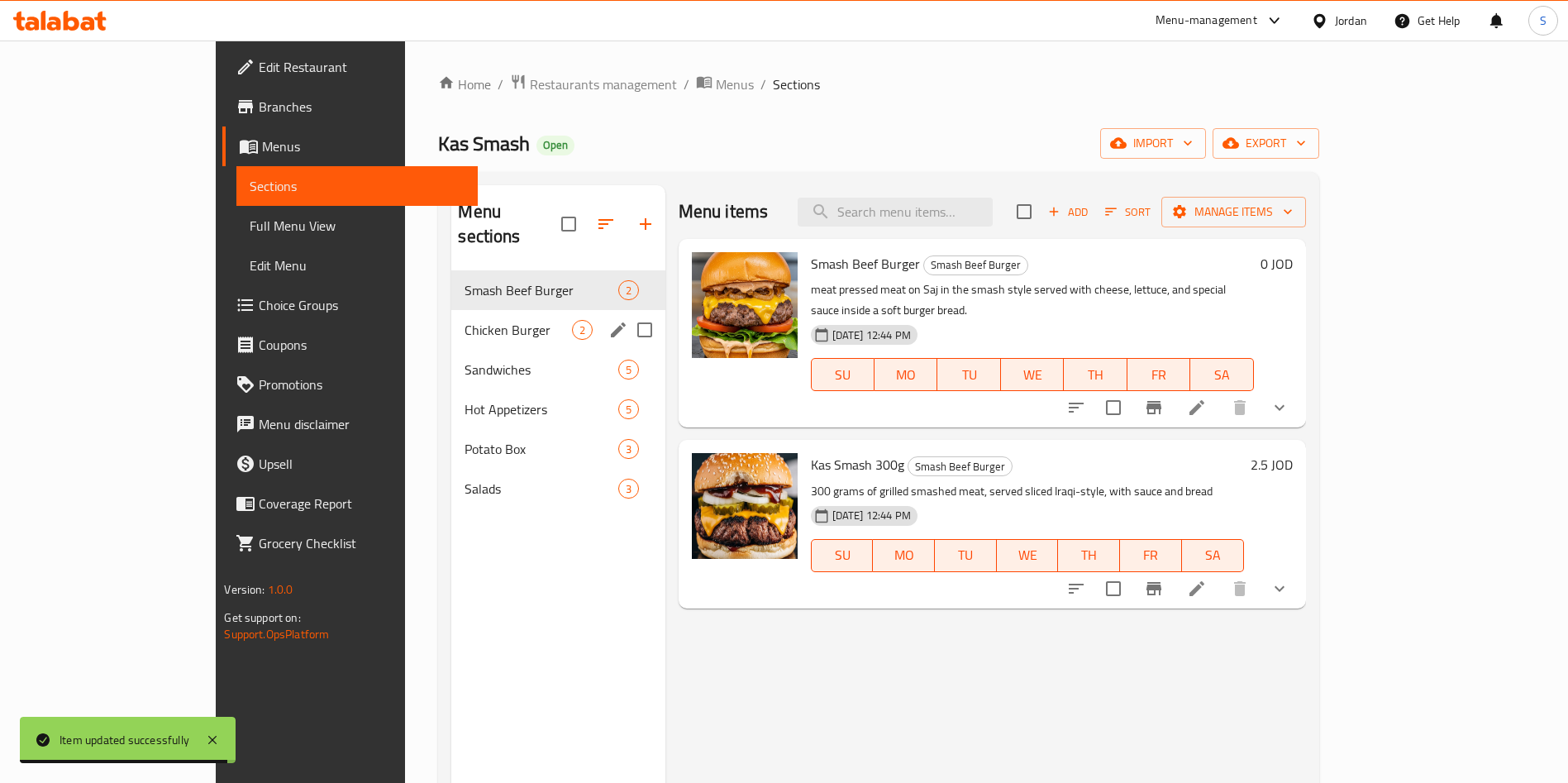
click at [451, 317] on div "Chicken Burger 2" at bounding box center [557, 330] width 213 height 39
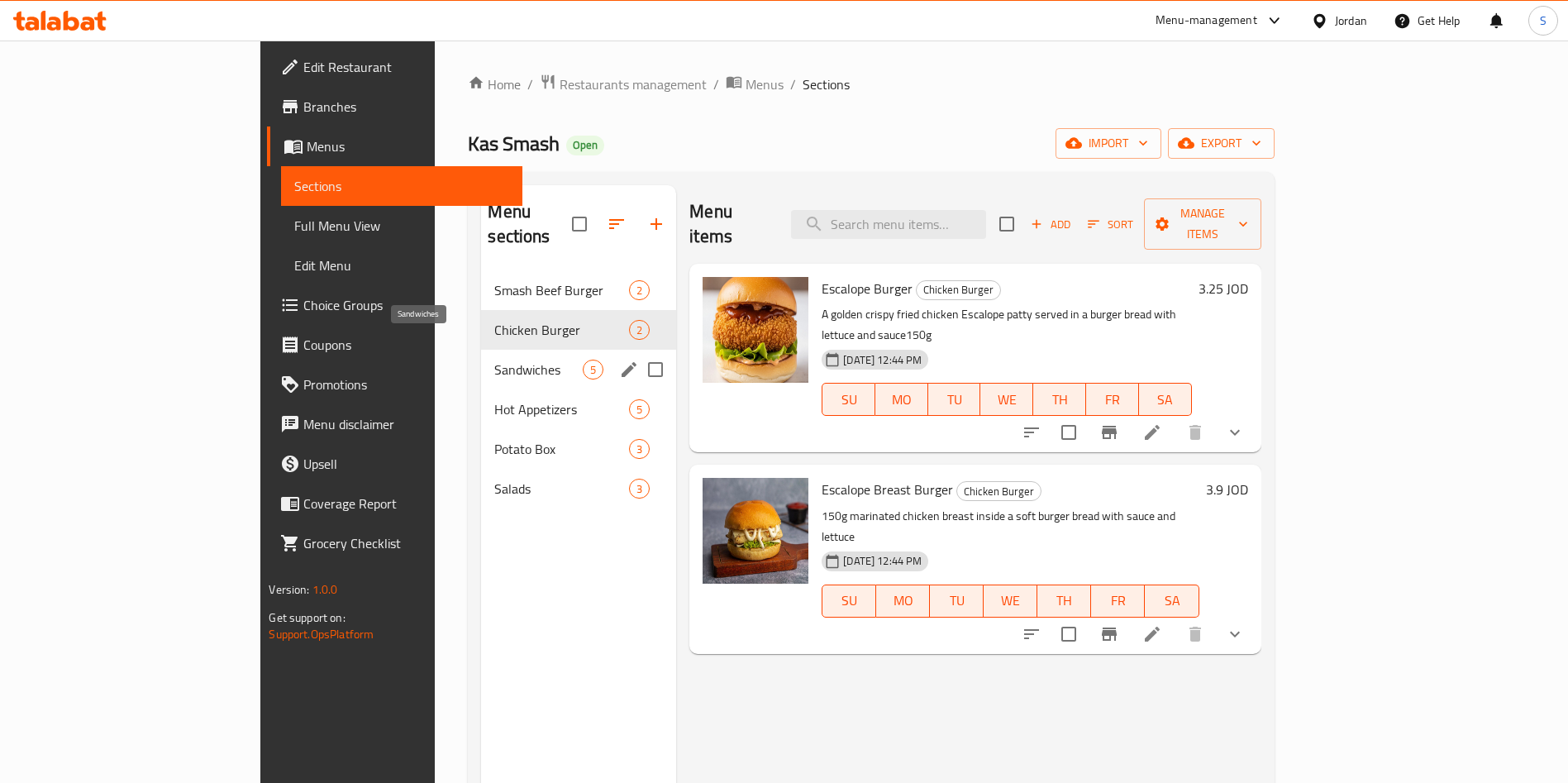
click at [494, 360] on span "Sandwiches" at bounding box center [538, 369] width 88 height 20
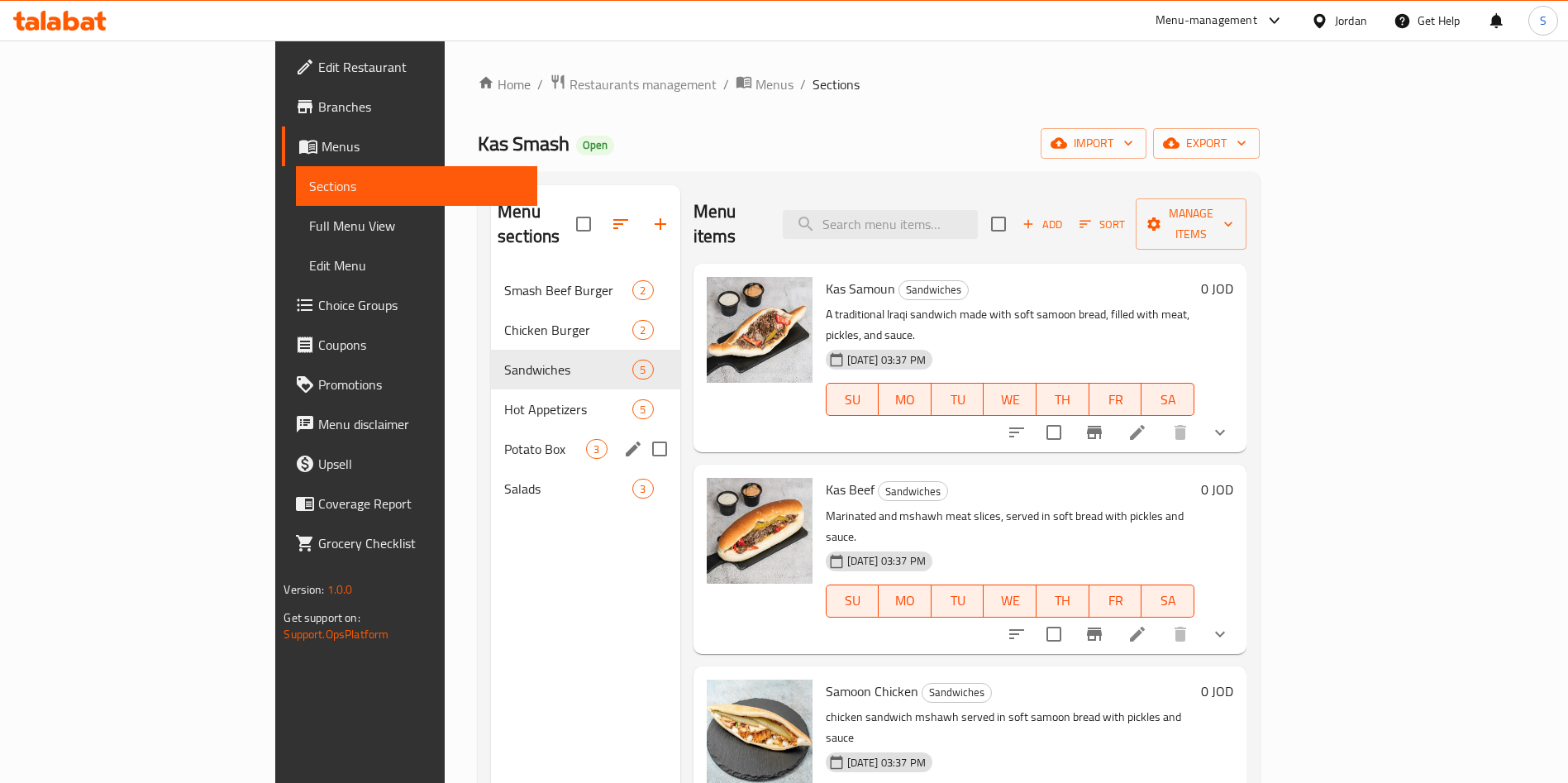
click at [491, 429] on div "Potato Box 3" at bounding box center [585, 449] width 188 height 39
